Goal: Task Accomplishment & Management: Use online tool/utility

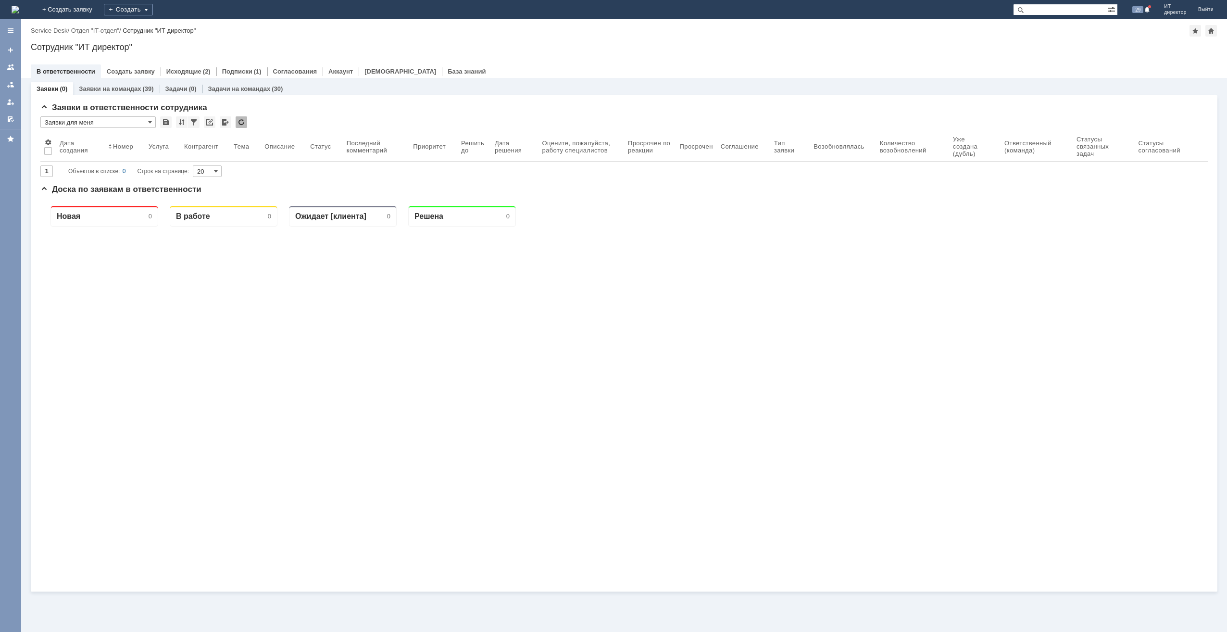
click at [1077, 12] on input "text" at bounding box center [1060, 10] width 95 height 12
click at [1062, 11] on input "text" at bounding box center [1060, 10] width 95 height 12
paste input "172608"
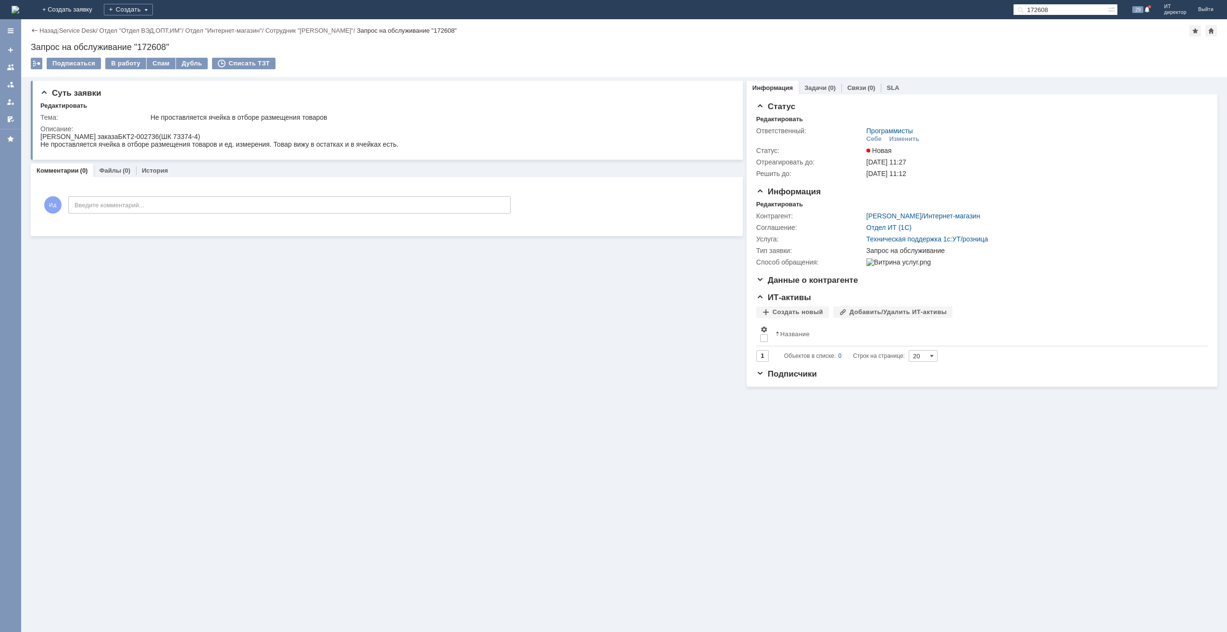
click at [1081, 5] on input "172608" at bounding box center [1060, 10] width 95 height 12
paste input "9"
type input "172609"
click at [893, 137] on div "Изменить" at bounding box center [904, 139] width 30 height 8
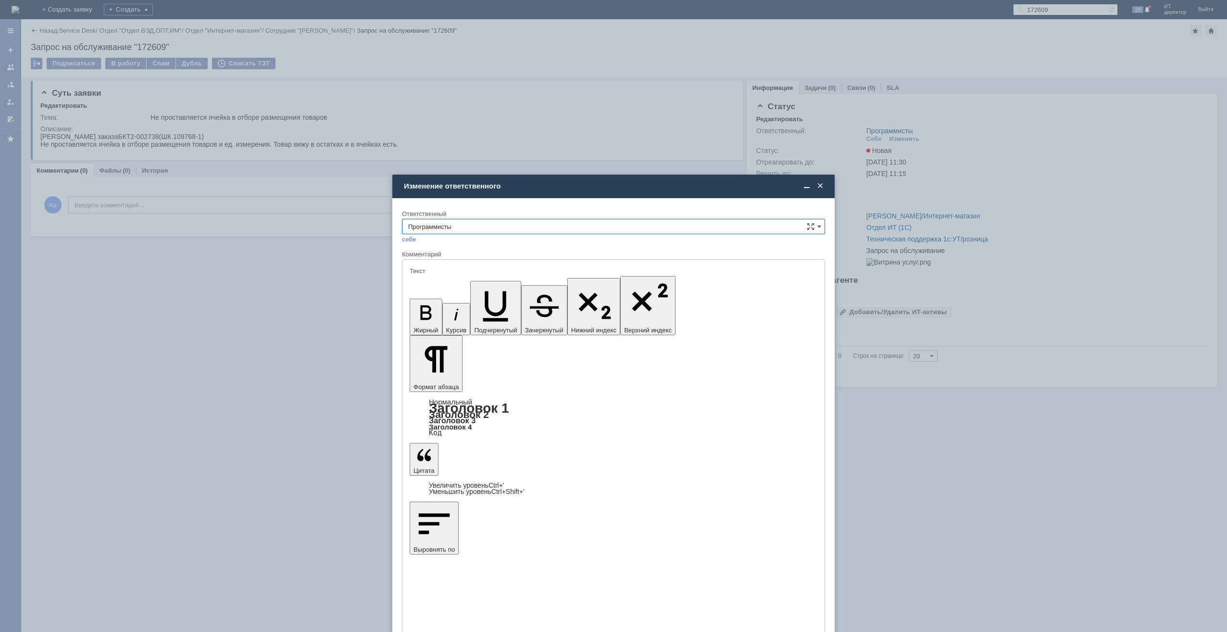
click at [796, 225] on input "Программисты" at bounding box center [613, 226] width 423 height 15
click at [794, 225] on input "Программисты" at bounding box center [613, 226] width 423 height 15
click at [577, 294] on span "[PERSON_NAME]" at bounding box center [613, 296] width 410 height 8
type input "[PERSON_NAME]"
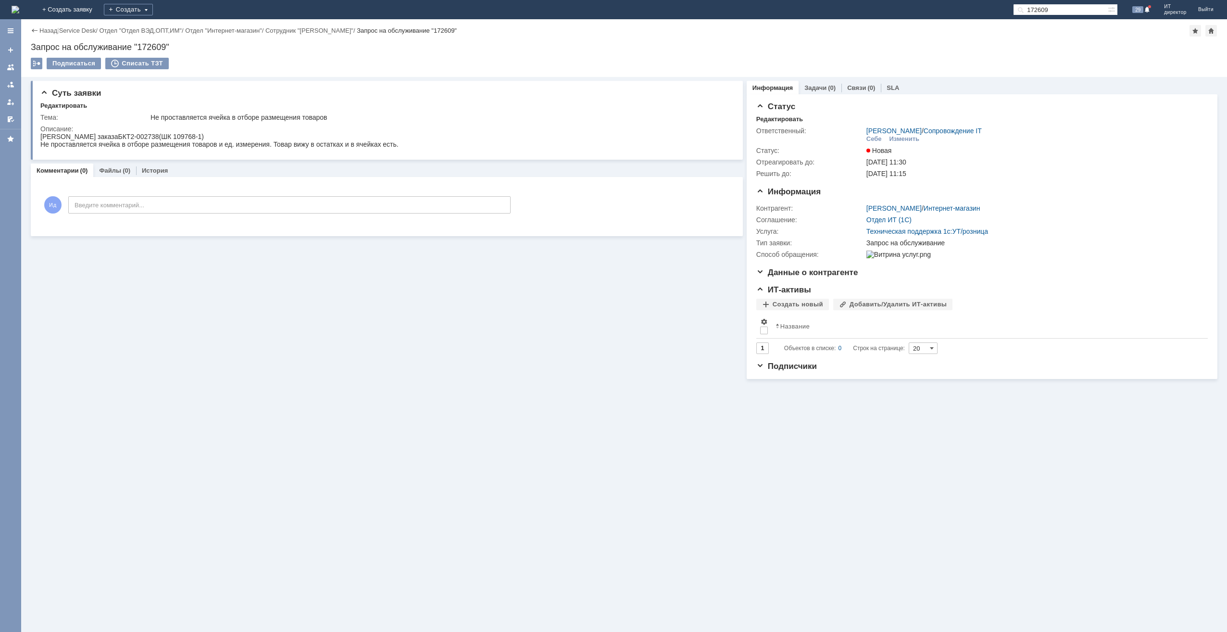
click at [1065, 6] on input "172609" at bounding box center [1060, 10] width 95 height 12
paste input "8"
type input "172608"
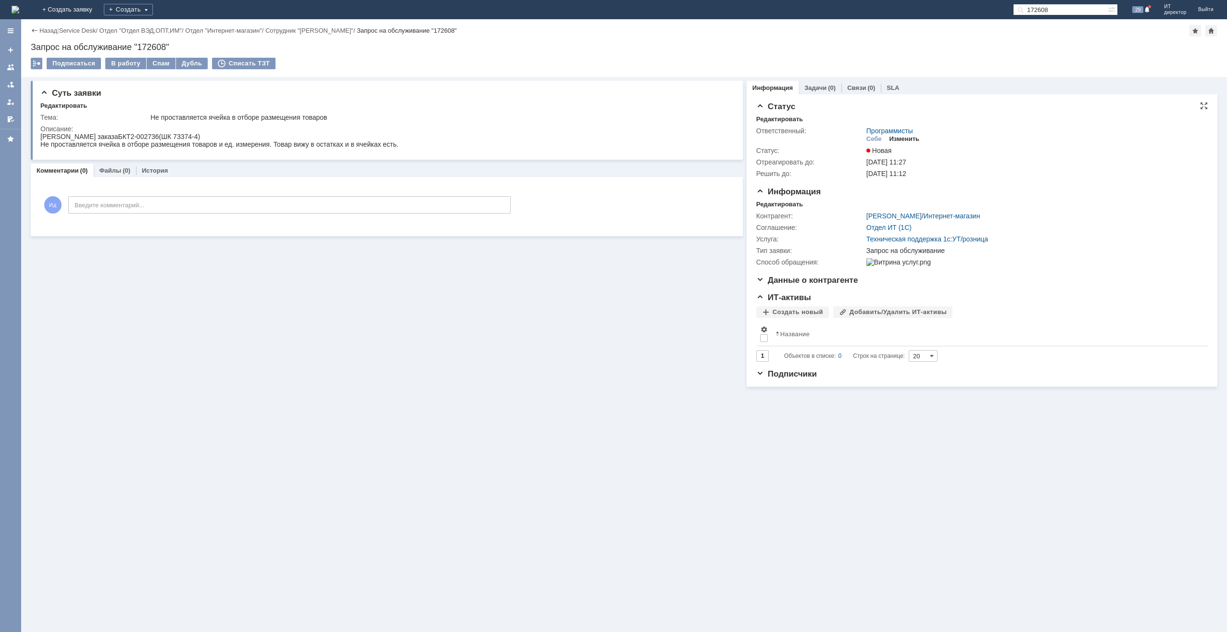
click at [894, 136] on div "Изменить" at bounding box center [904, 139] width 30 height 8
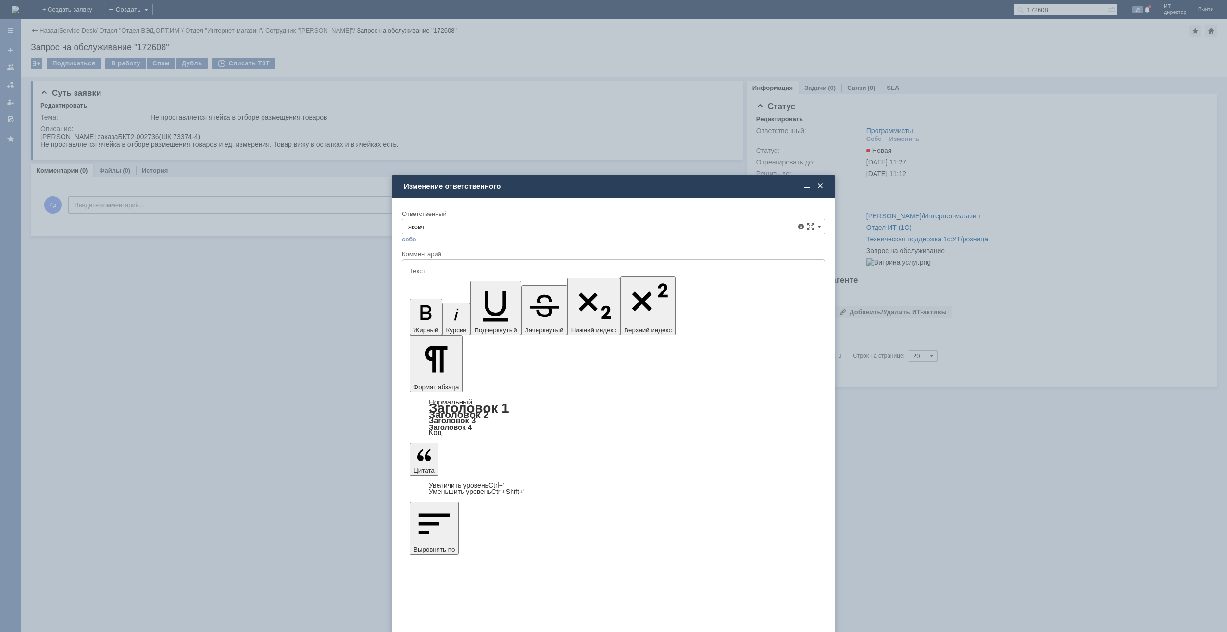
click at [562, 299] on div "[PERSON_NAME]" at bounding box center [613, 295] width 422 height 15
type input "[PERSON_NAME]"
